Goal: Navigation & Orientation: Find specific page/section

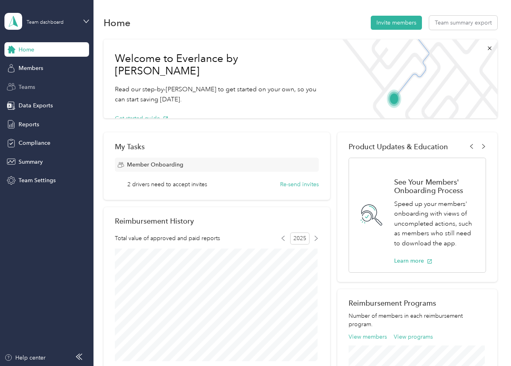
click at [37, 87] on div "Teams" at bounding box center [46, 87] width 85 height 14
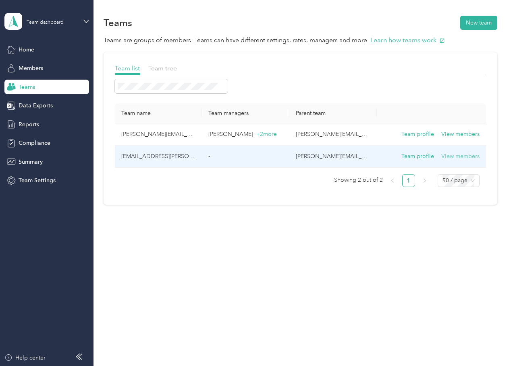
click at [468, 158] on button "View members" at bounding box center [460, 156] width 38 height 9
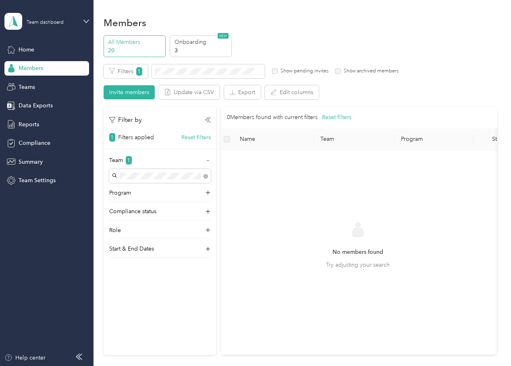
click at [135, 47] on p "20" at bounding box center [135, 50] width 55 height 8
click at [37, 87] on div "Teams" at bounding box center [46, 87] width 85 height 14
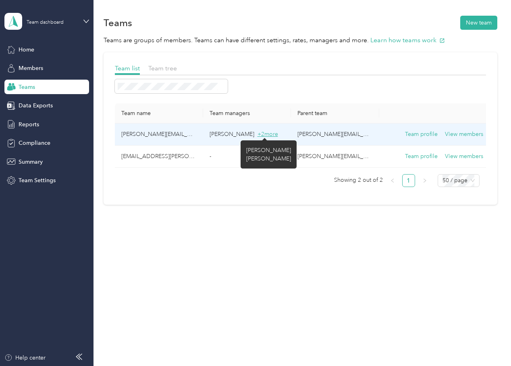
click at [261, 137] on span "+ 2 more" at bounding box center [267, 134] width 21 height 7
click at [464, 134] on button "View members" at bounding box center [464, 134] width 38 height 9
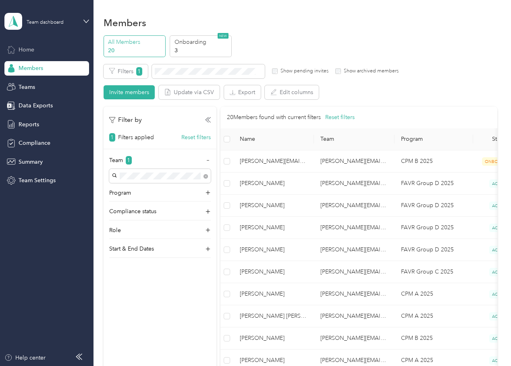
click at [26, 50] on span "Home" at bounding box center [27, 50] width 16 height 8
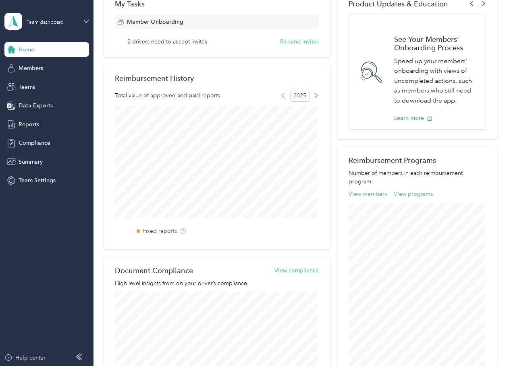
scroll to position [161, 0]
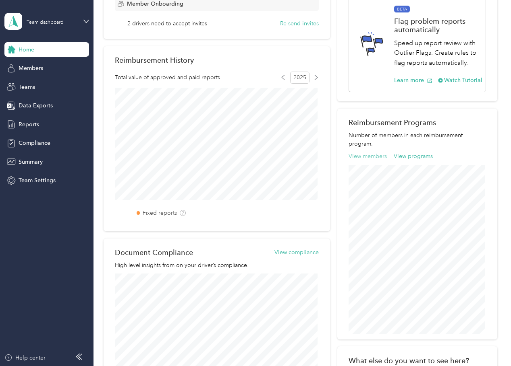
click at [373, 155] on button "View members" at bounding box center [367, 156] width 38 height 8
